Goal: Task Accomplishment & Management: Use online tool/utility

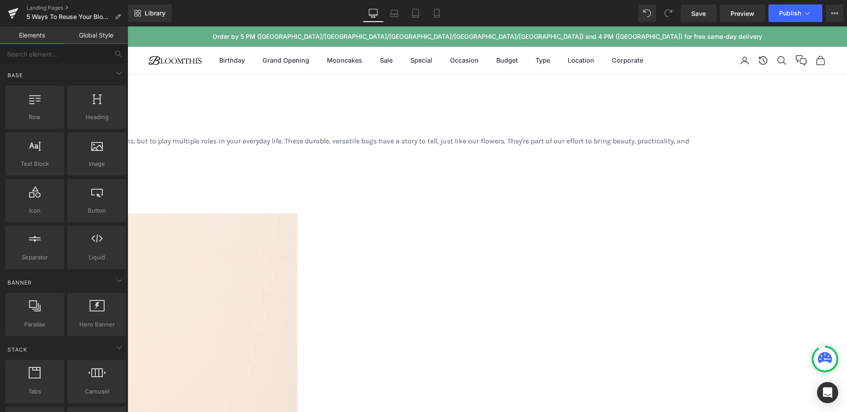
click at [127, 26] on span "Heading" at bounding box center [127, 26] width 0 height 0
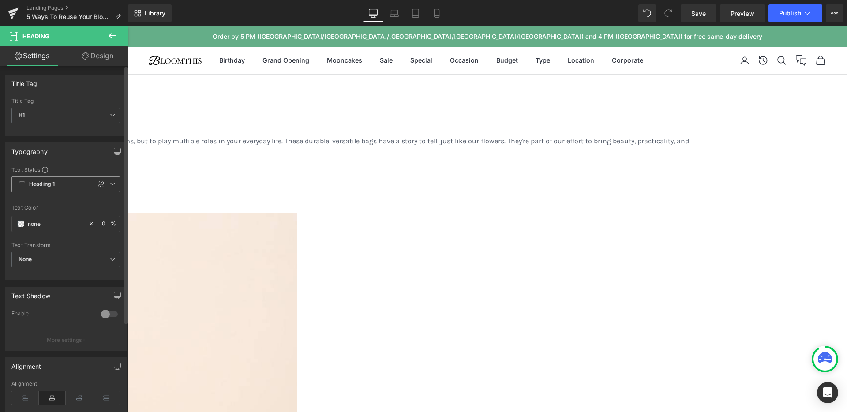
click at [71, 184] on span "Heading 1" at bounding box center [65, 184] width 108 height 16
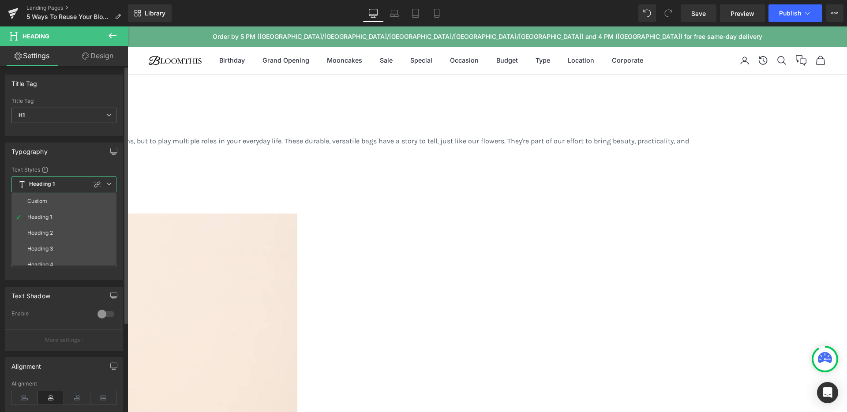
click at [72, 162] on div "Typography Text Styles Custom Heading 1 Heading 2 Heading 3 Heading 4 Heading 5…" at bounding box center [64, 211] width 118 height 138
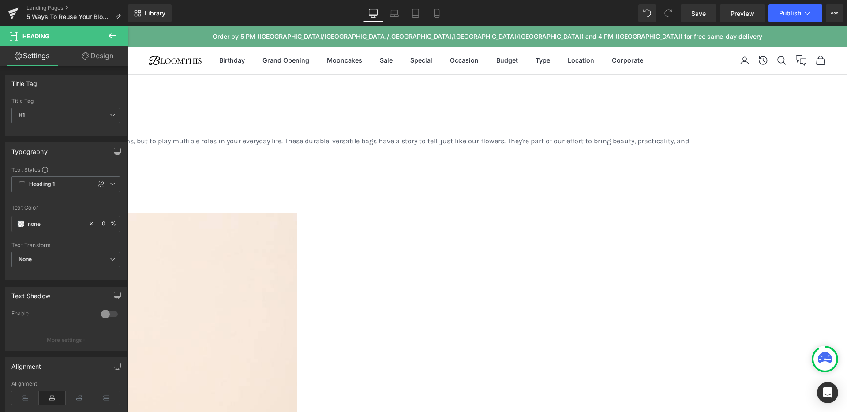
click at [108, 35] on icon at bounding box center [112, 35] width 11 height 11
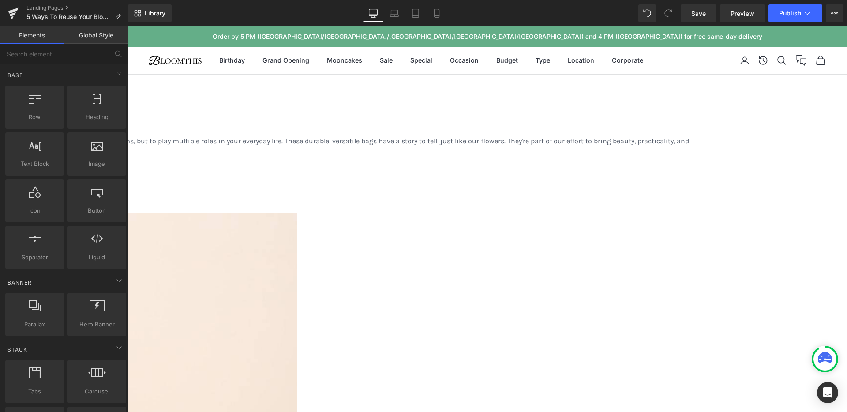
click at [98, 40] on link "Global Style" at bounding box center [96, 35] width 64 height 18
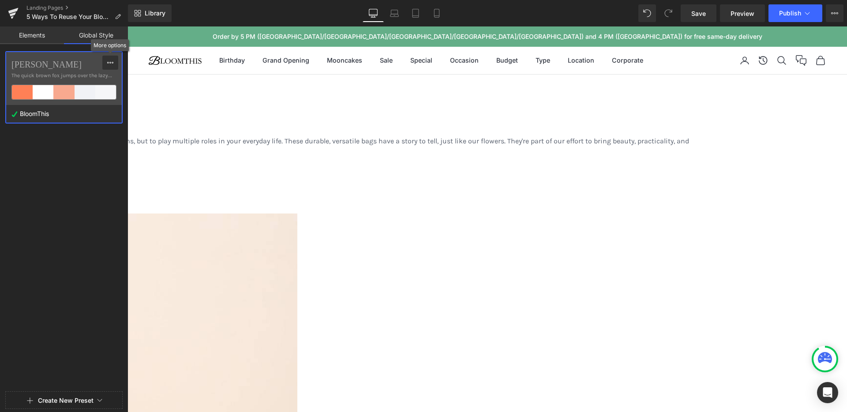
click at [114, 64] on button at bounding box center [110, 63] width 16 height 14
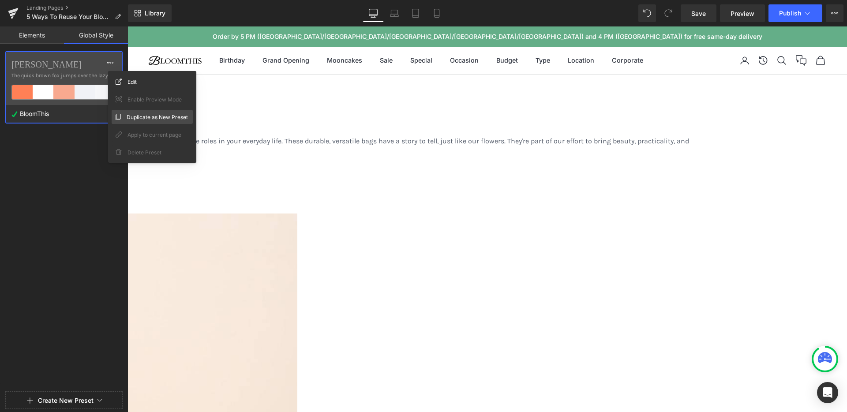
drag, startPoint x: 141, startPoint y: 115, endPoint x: 21, endPoint y: 89, distance: 122.3
click at [141, 115] on span "Duplicate as New Preset" at bounding box center [157, 116] width 61 height 9
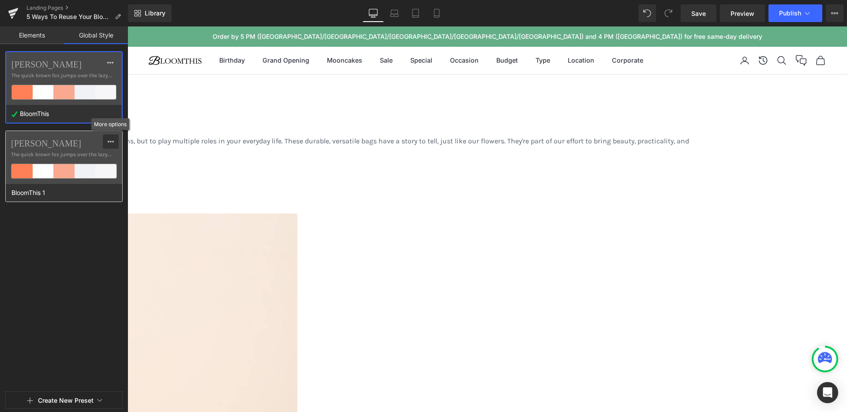
click at [112, 141] on icon at bounding box center [110, 141] width 7 height 7
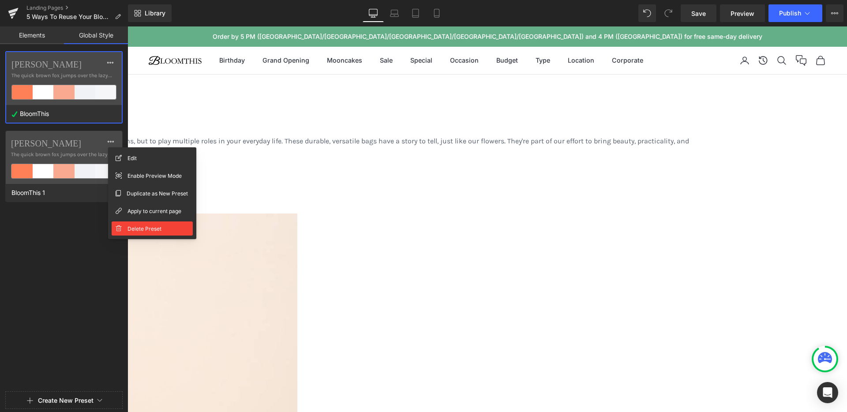
click at [134, 230] on span "Delete Preset" at bounding box center [144, 228] width 34 height 9
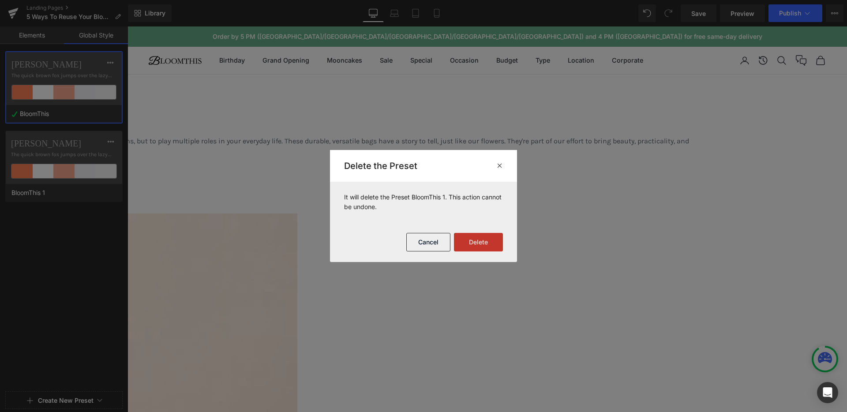
drag, startPoint x: 478, startPoint y: 245, endPoint x: 137, endPoint y: 112, distance: 366.0
click at [478, 245] on button "Delete" at bounding box center [478, 242] width 49 height 19
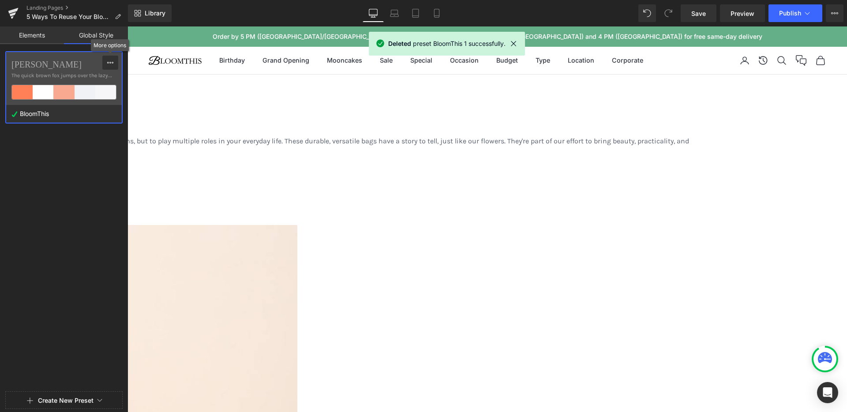
click at [108, 59] on icon at bounding box center [110, 62] width 7 height 7
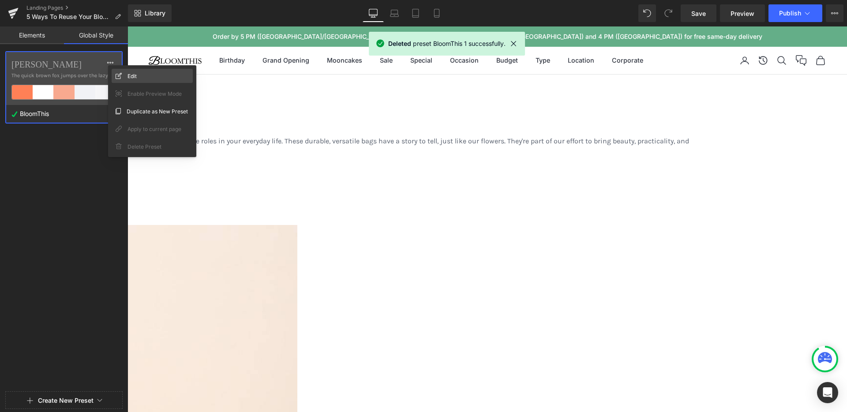
click at [124, 77] on div "Edit" at bounding box center [152, 76] width 81 height 14
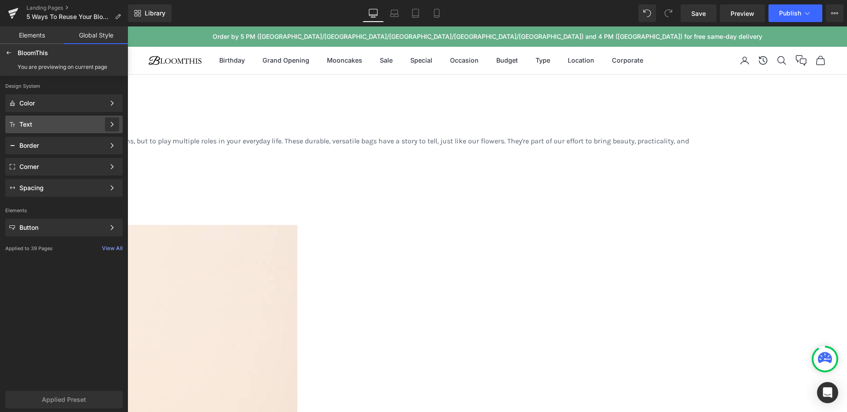
click at [111, 123] on icon at bounding box center [112, 124] width 6 height 6
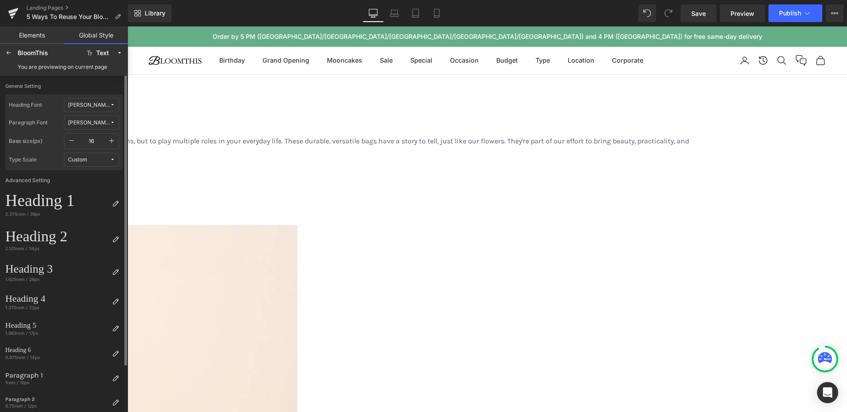
click at [97, 107] on span "[PERSON_NAME]" at bounding box center [89, 105] width 42 height 7
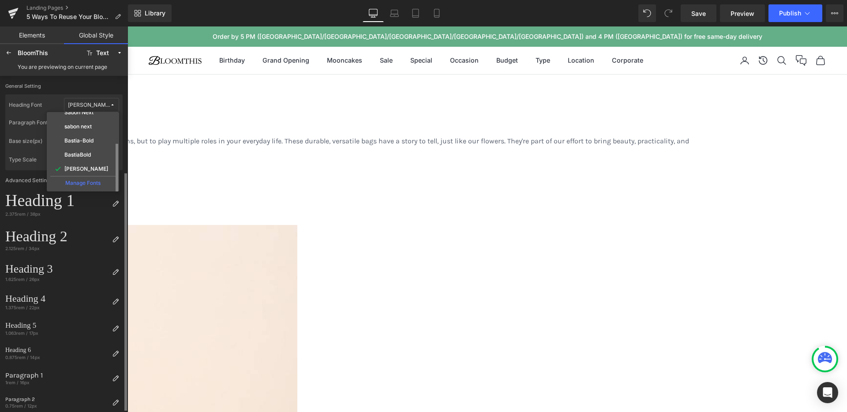
scroll to position [52, 0]
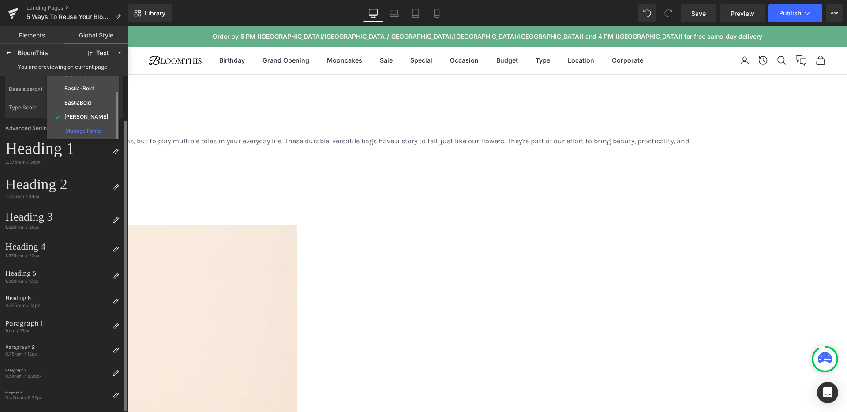
drag, startPoint x: 93, startPoint y: 131, endPoint x: 92, endPoint y: 116, distance: 14.6
click at [93, 131] on div "Manage Fonts" at bounding box center [82, 130] width 65 height 12
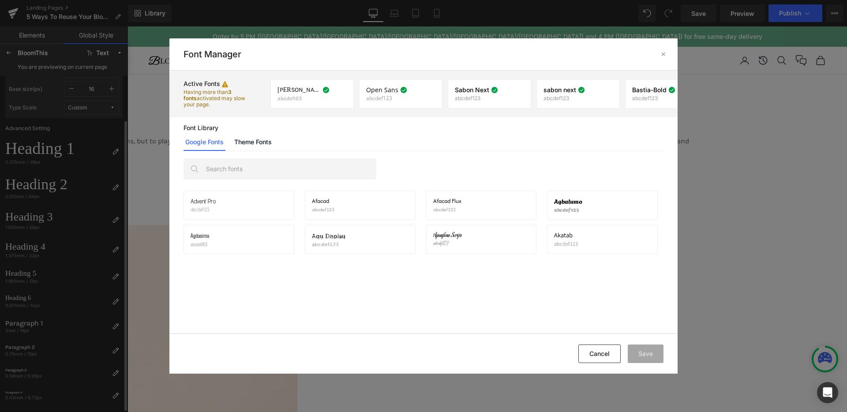
scroll to position [0, 0]
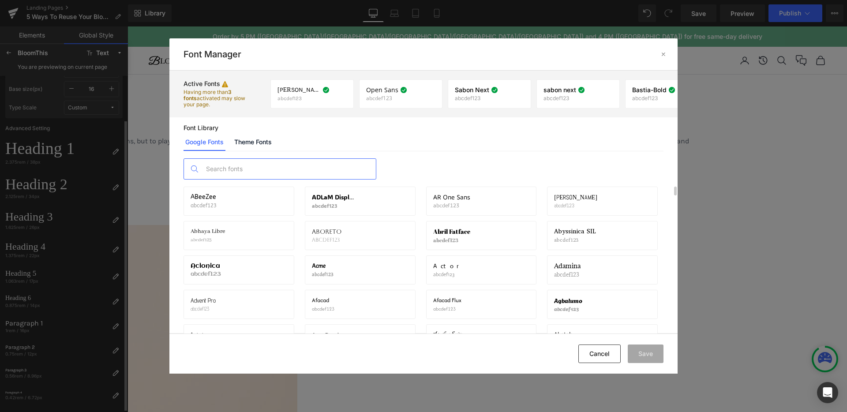
click at [232, 164] on input "text" at bounding box center [288, 169] width 174 height 20
click at [244, 142] on link "Theme Fonts" at bounding box center [252, 142] width 41 height 18
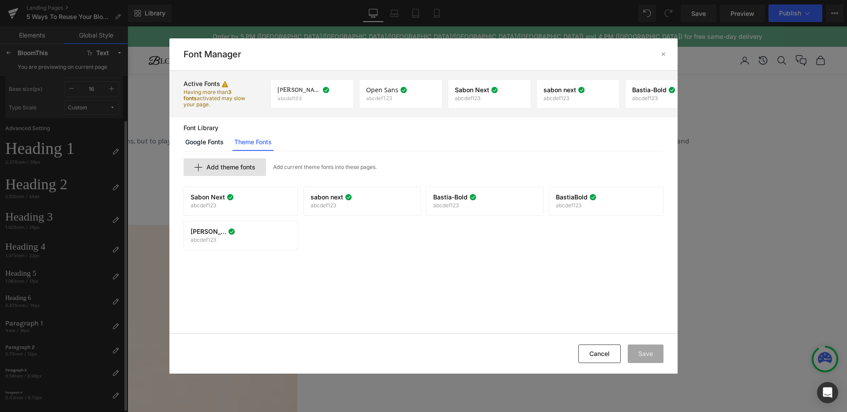
click at [217, 173] on div "Add theme fonts" at bounding box center [224, 167] width 82 height 18
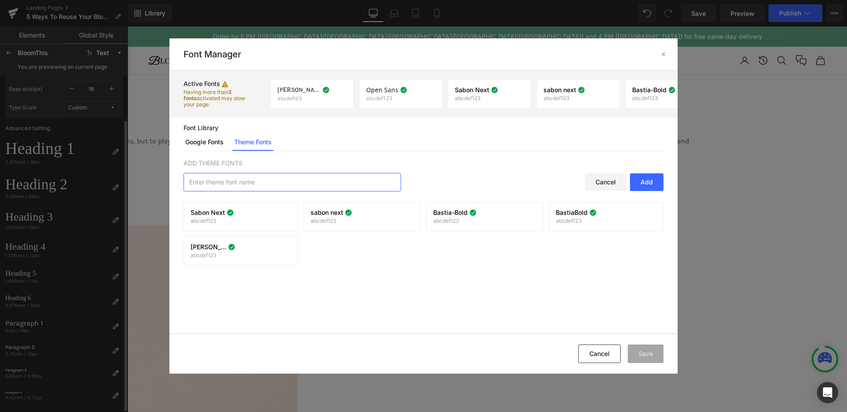
click at [321, 181] on input "text" at bounding box center [292, 182] width 216 height 18
click at [653, 183] on div "Add" at bounding box center [647, 182] width 34 height 18
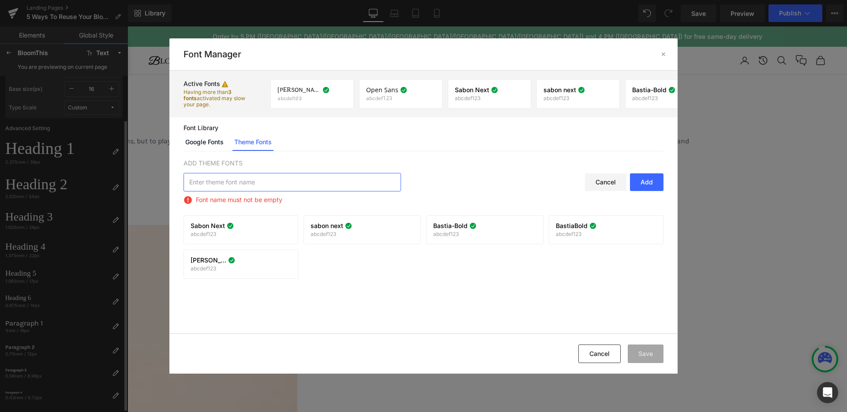
click at [343, 178] on input "text" at bounding box center [292, 182] width 216 height 18
click at [470, 224] on icon at bounding box center [472, 225] width 7 height 7
click at [519, 268] on div "Sabon Next abcdef123 If you wish to deactivate this font, all applied settings …" at bounding box center [423, 249] width 490 height 69
click at [422, 152] on div "ADD THEME FONTS Cancel Add Font name must not be empty Sabon Next abcdef123 If …" at bounding box center [423, 241] width 508 height 181
click at [201, 123] on div "Font Library Google Fonts Theme Fonts ADD THEME FONTS Cancel Add Font name must…" at bounding box center [423, 224] width 508 height 215
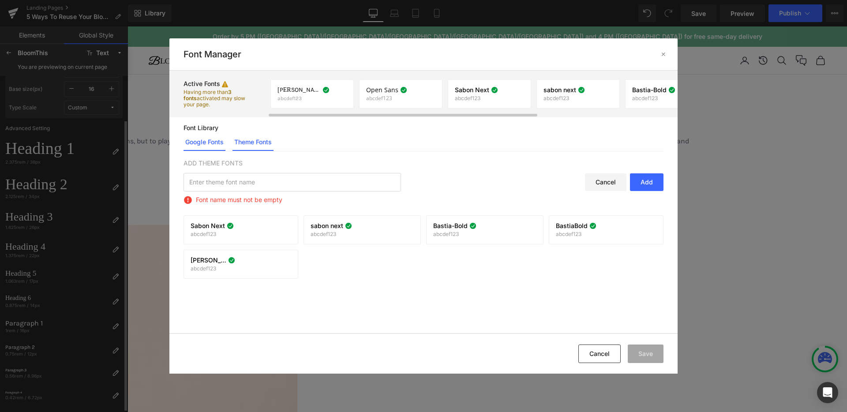
drag, startPoint x: 214, startPoint y: 146, endPoint x: 219, endPoint y: 145, distance: 4.9
click at [214, 146] on link "Google Fonts" at bounding box center [204, 142] width 42 height 18
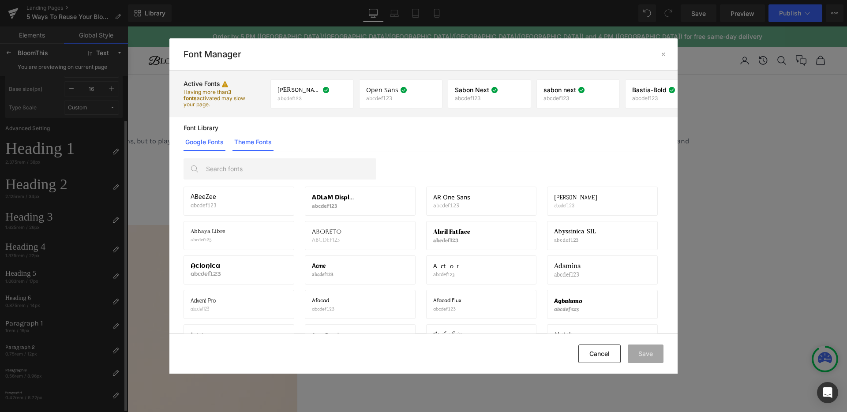
click at [248, 143] on link "Theme Fonts" at bounding box center [252, 142] width 41 height 18
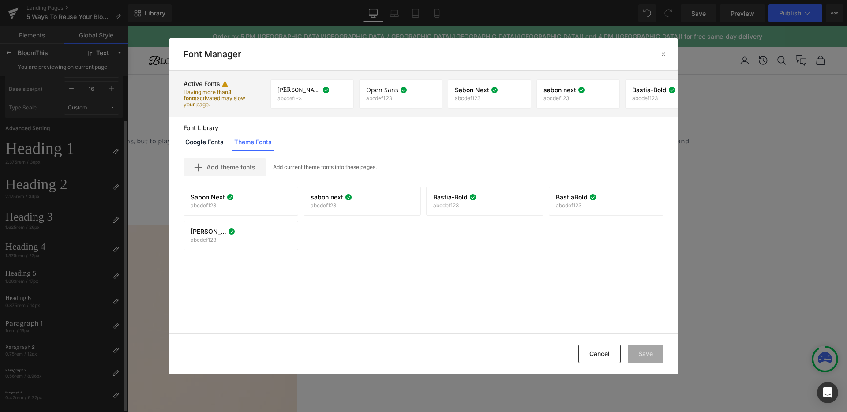
click at [437, 242] on div "Sabon Next abcdef123 If you wish to deactivate this font, all applied settings …" at bounding box center [423, 221] width 490 height 69
click at [594, 347] on button "Cancel" at bounding box center [599, 353] width 42 height 19
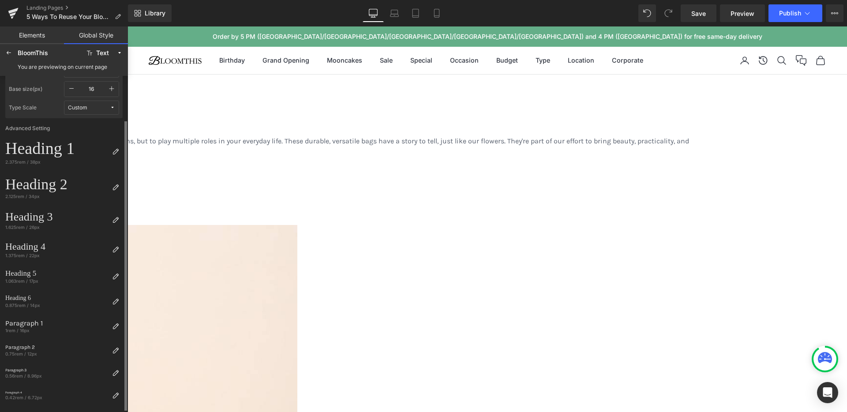
click at [42, 53] on div "BloomThis" at bounding box center [49, 52] width 63 height 7
click at [97, 56] on button "Text" at bounding box center [104, 53] width 43 height 14
click at [101, 55] on div "Text" at bounding box center [102, 53] width 13 height 7
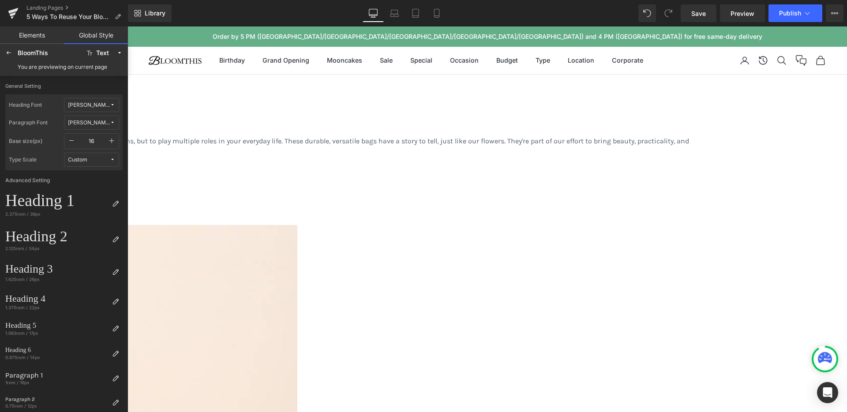
click at [84, 120] on span "[PERSON_NAME]" at bounding box center [89, 122] width 42 height 7
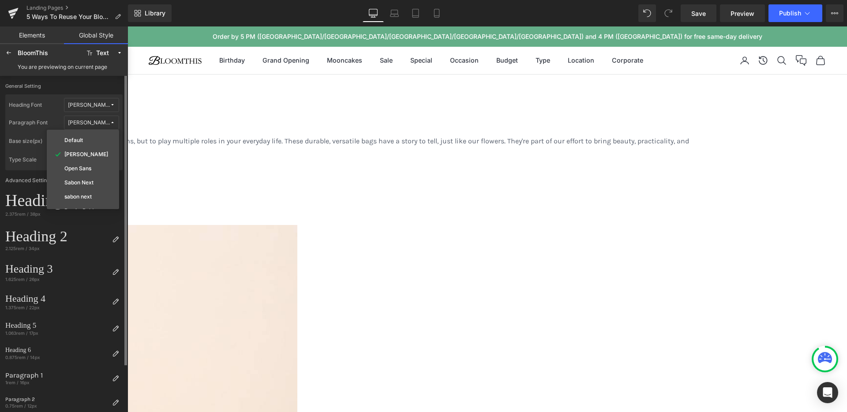
click at [83, 86] on label "General Setting" at bounding box center [63, 88] width 117 height 11
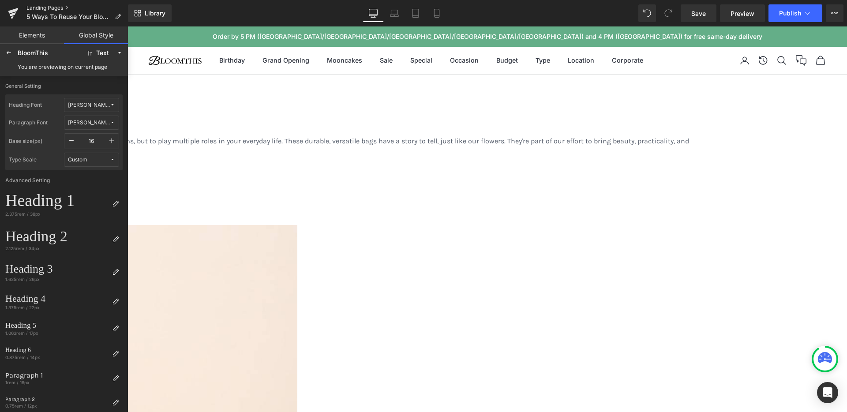
click at [32, 7] on link "Landing Pages" at bounding box center [76, 7] width 101 height 7
